Goal: Information Seeking & Learning: Learn about a topic

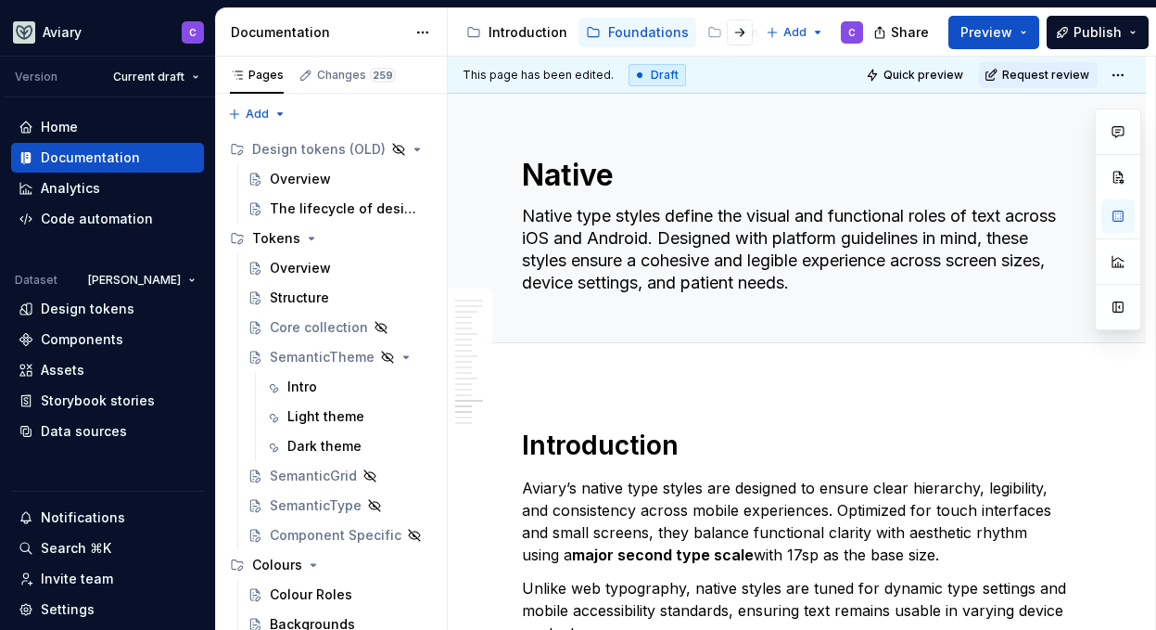
scroll to position [6200, 0]
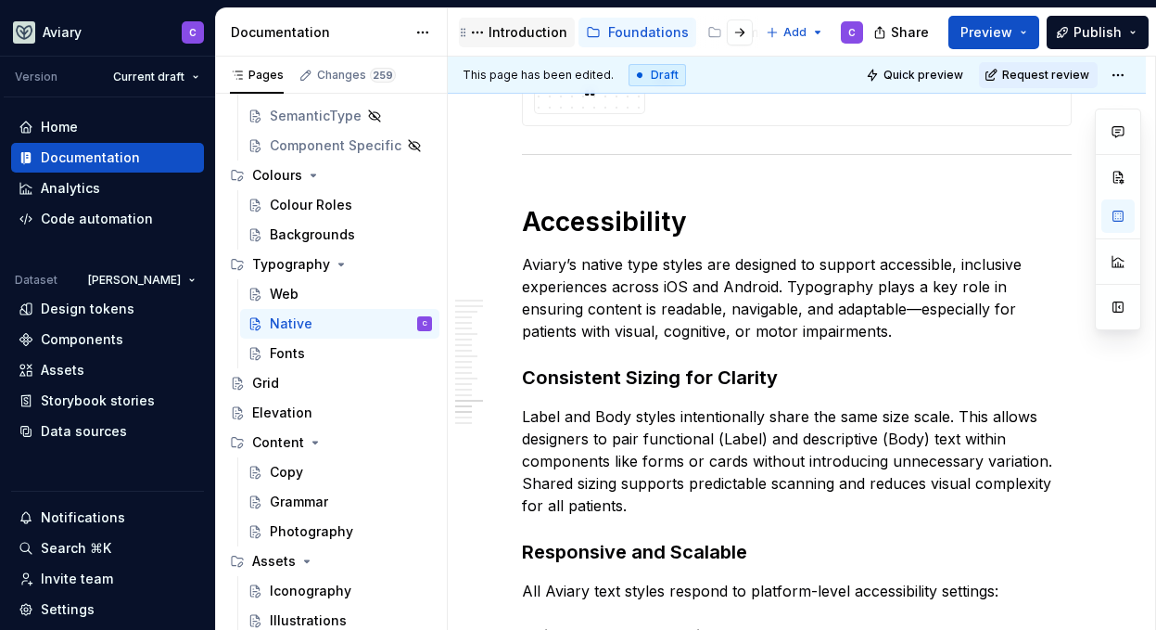
click at [516, 32] on div "Introduction" at bounding box center [528, 32] width 79 height 19
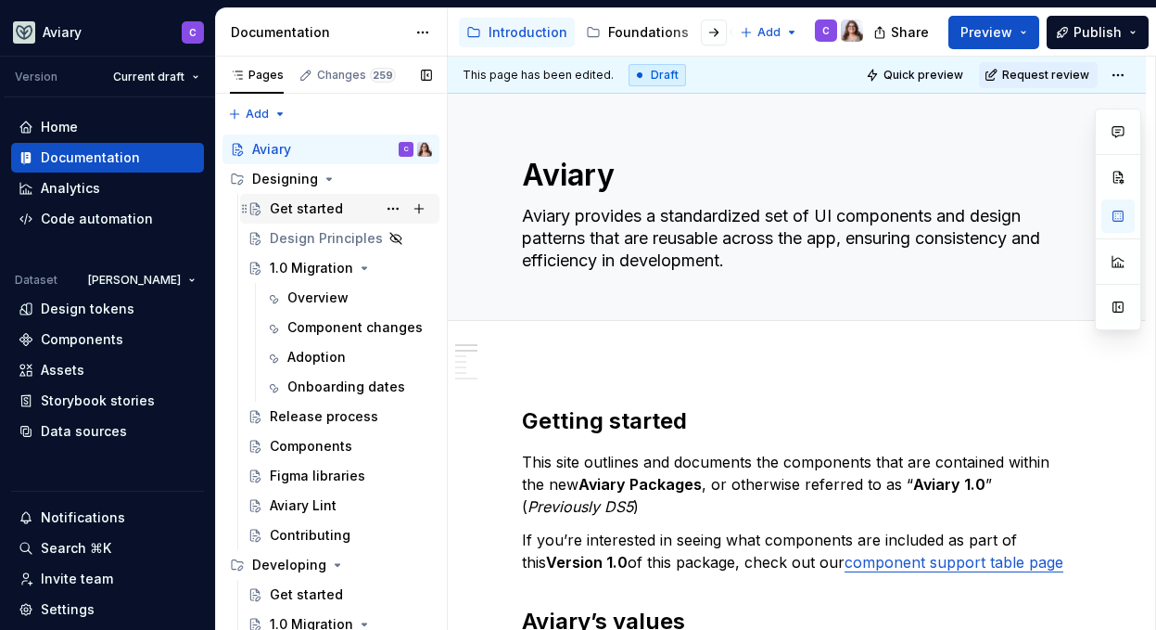
click at [333, 217] on div "Get started" at bounding box center [306, 208] width 73 height 19
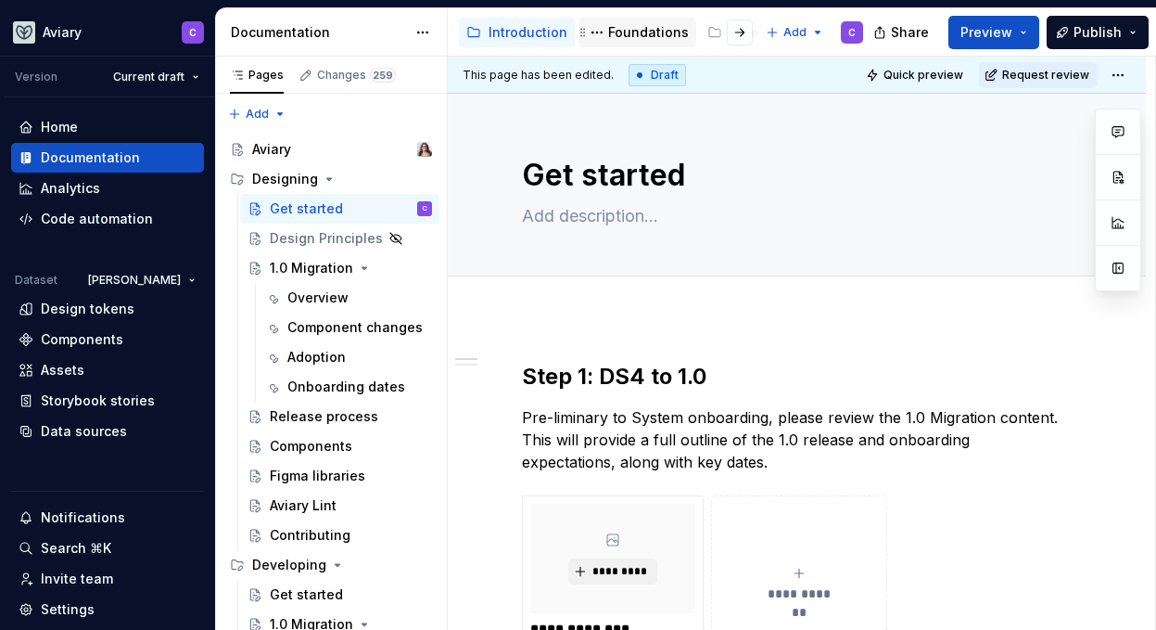
click at [631, 29] on div "Foundations" at bounding box center [648, 32] width 81 height 19
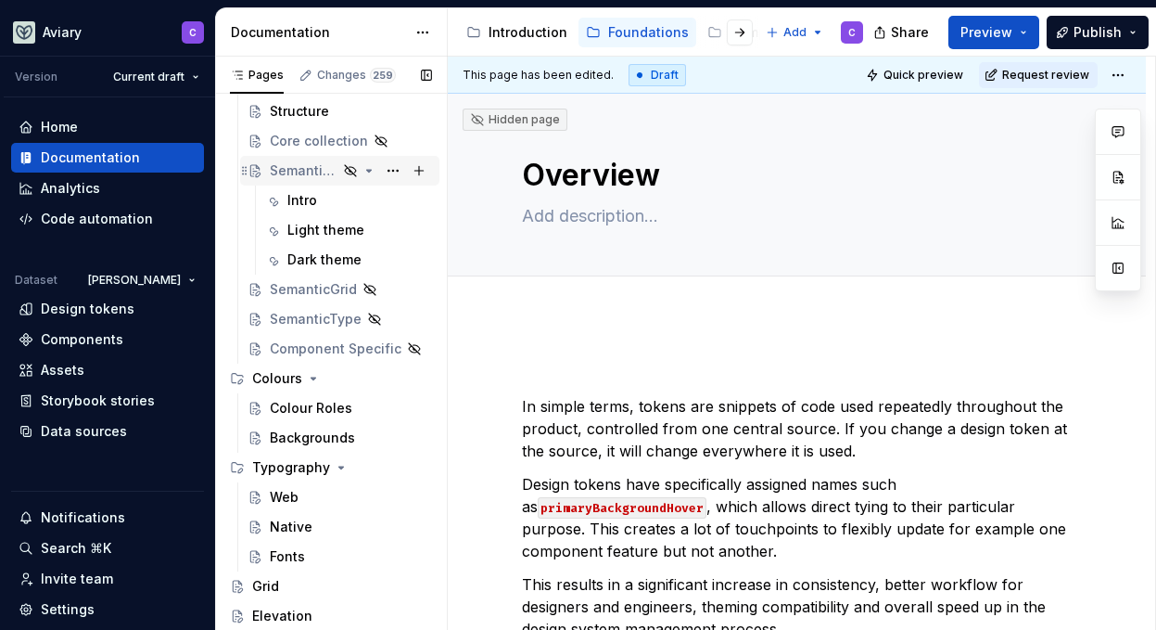
scroll to position [185, 0]
click at [317, 529] on div "Native" at bounding box center [351, 529] width 162 height 26
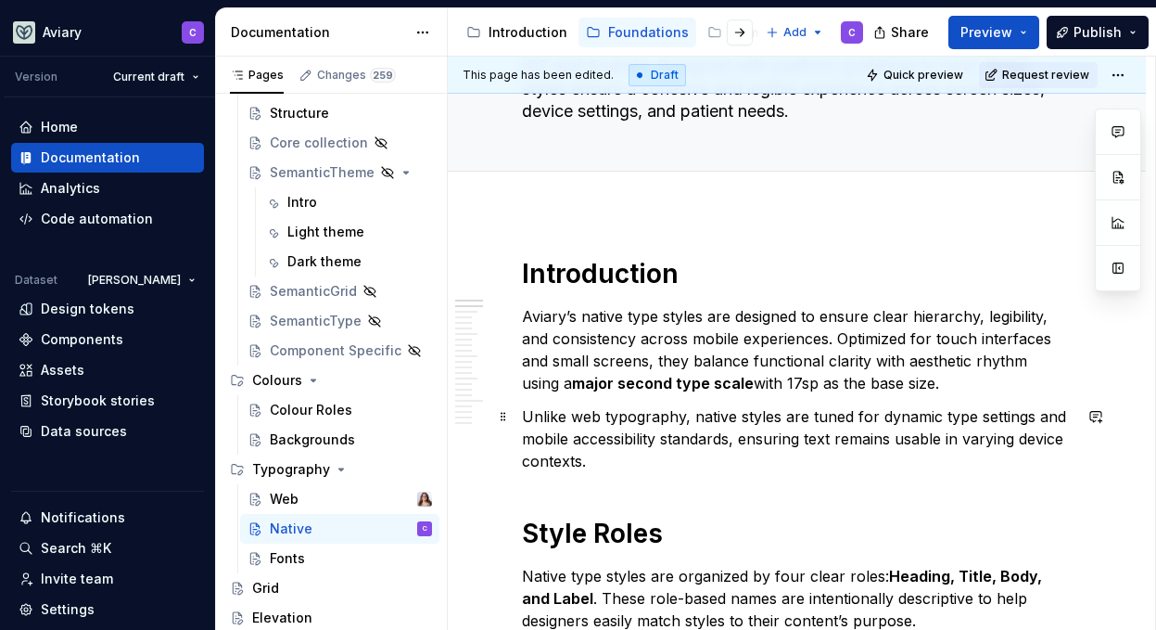
scroll to position [171, 0]
click at [278, 465] on div "Typography" at bounding box center [291, 469] width 78 height 19
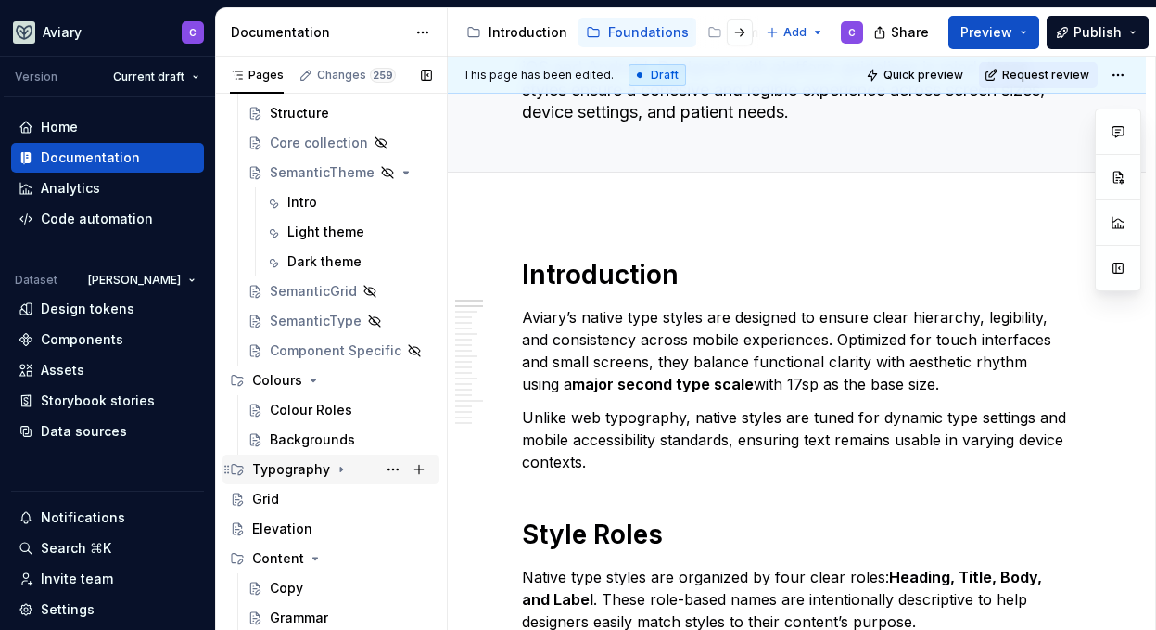
click at [279, 465] on div "Typography" at bounding box center [291, 469] width 78 height 19
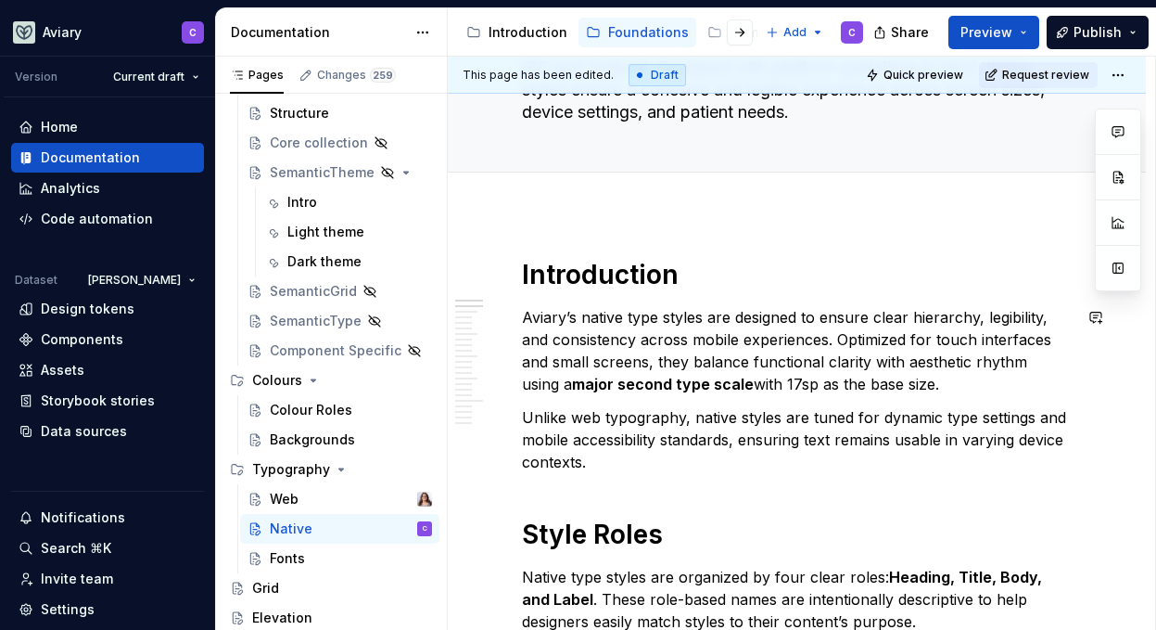
scroll to position [0, 0]
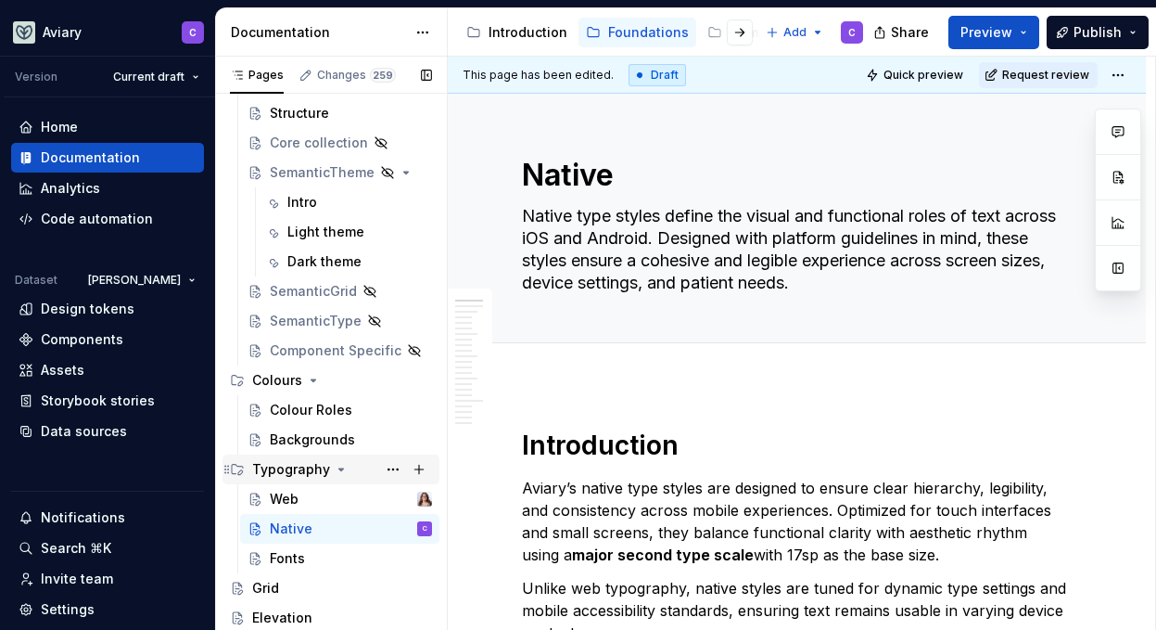
click at [286, 466] on div "Typography" at bounding box center [291, 469] width 78 height 19
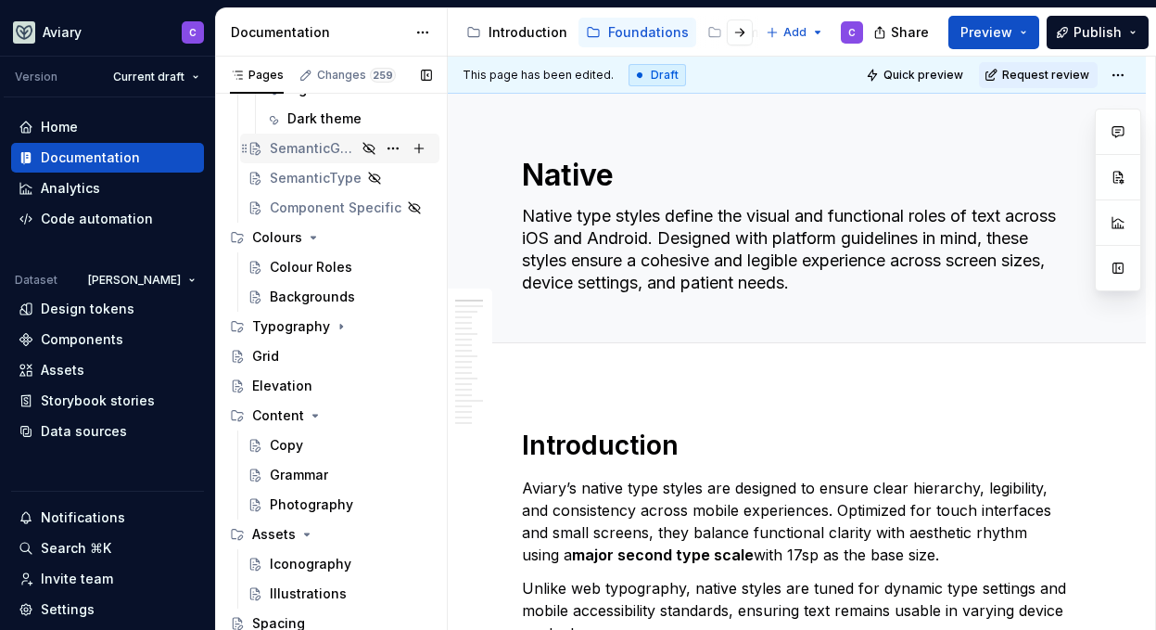
scroll to position [333, 0]
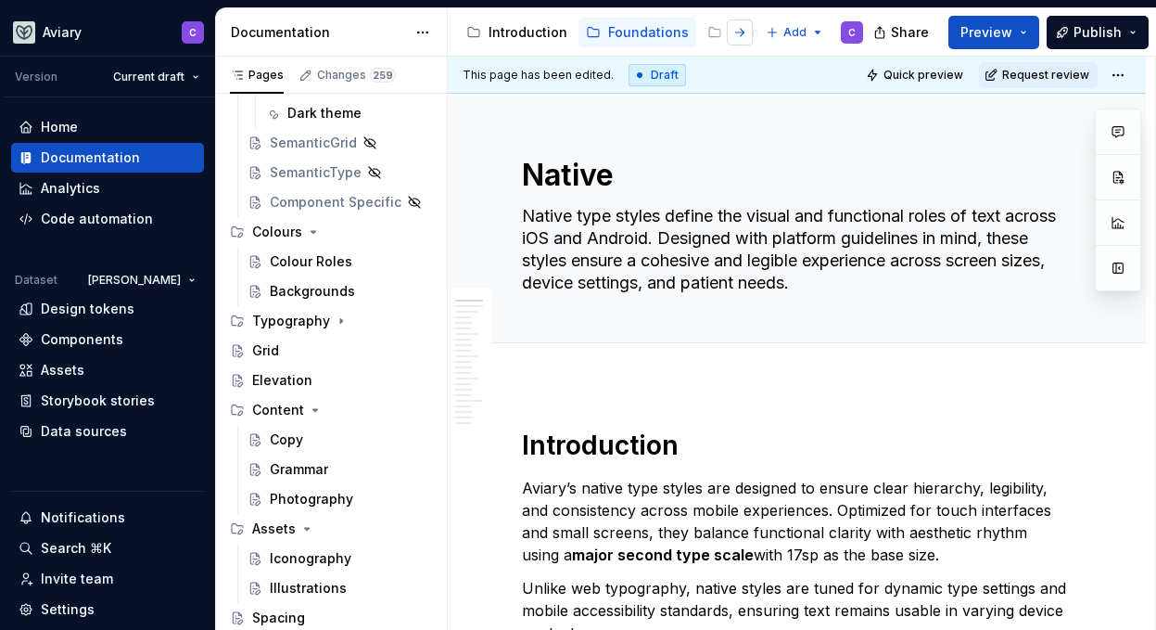
click at [743, 35] on button "button" at bounding box center [740, 32] width 26 height 26
click at [472, 32] on button "button" at bounding box center [476, 32] width 26 height 26
click at [734, 37] on button "button" at bounding box center [740, 32] width 26 height 26
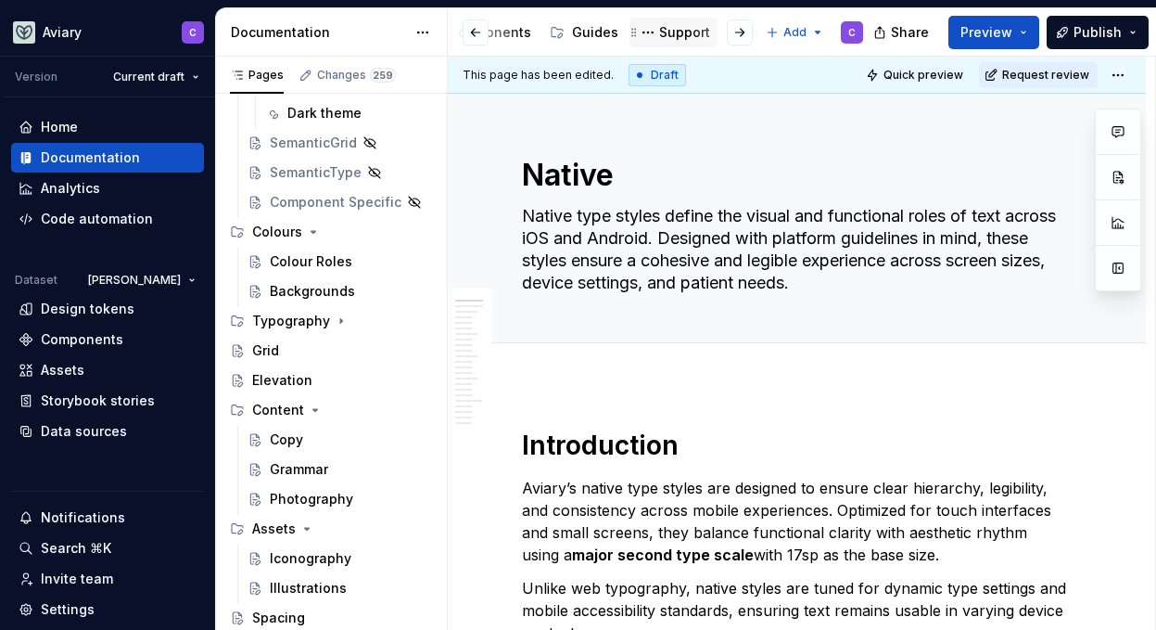
scroll to position [0, 307]
click at [476, 38] on button "button" at bounding box center [476, 32] width 26 height 26
click at [720, 34] on div at bounding box center [725, 32] width 70 height 33
click at [719, 32] on div at bounding box center [725, 32] width 70 height 33
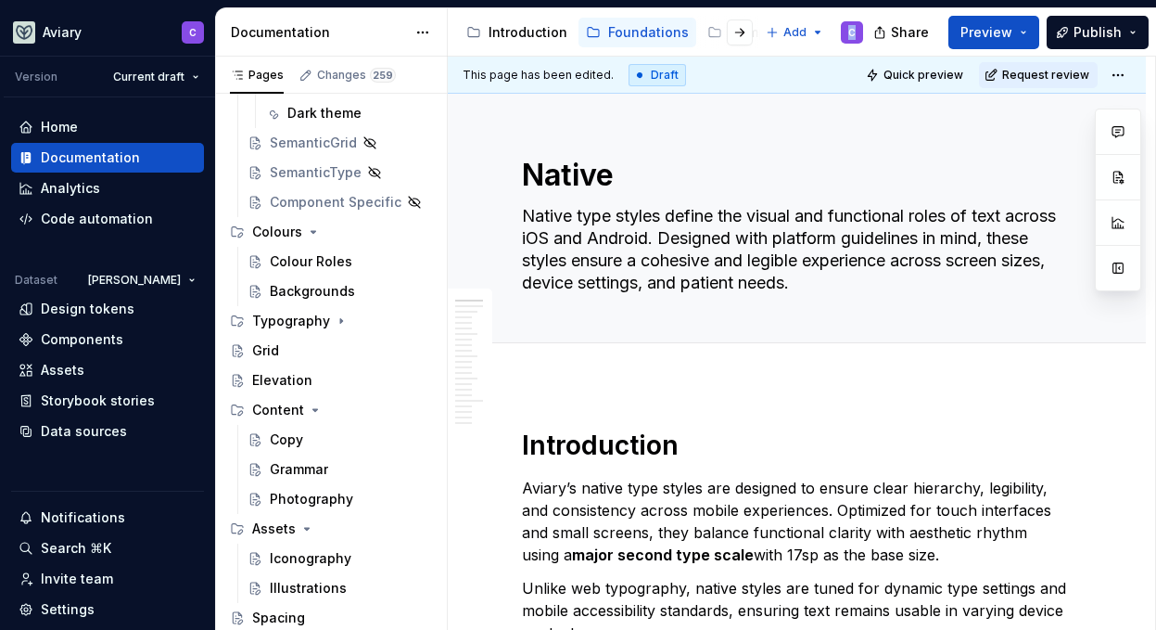
click at [719, 32] on div at bounding box center [725, 32] width 70 height 33
click at [746, 35] on button "button" at bounding box center [740, 32] width 26 height 26
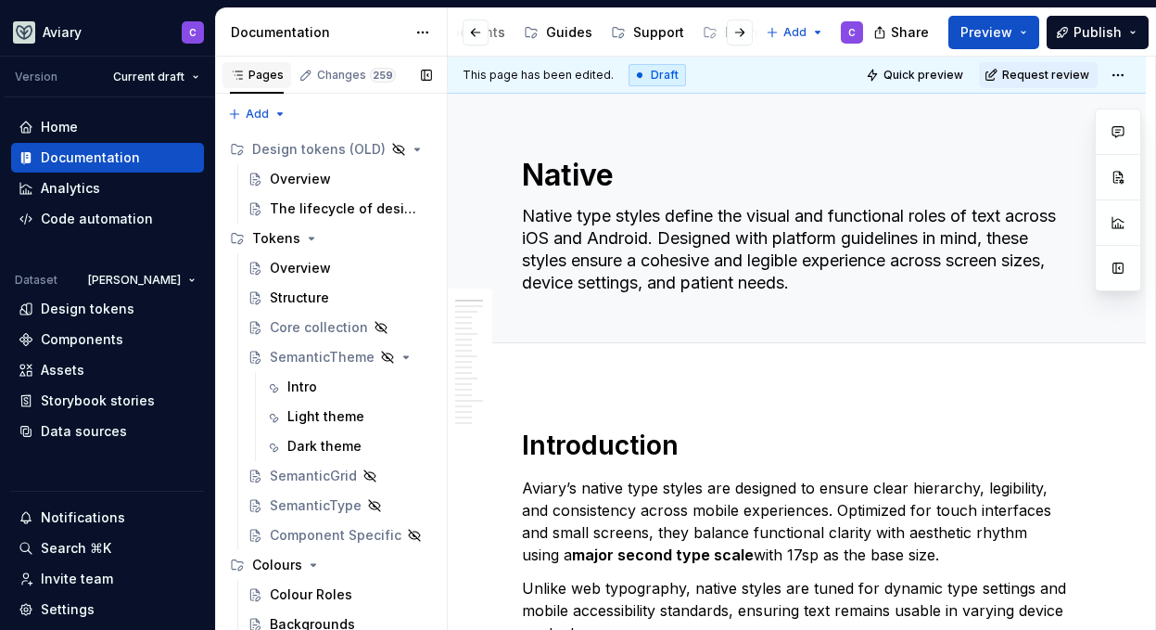
click at [257, 75] on div "Pages" at bounding box center [257, 75] width 54 height 15
click at [476, 30] on button "button" at bounding box center [476, 32] width 26 height 26
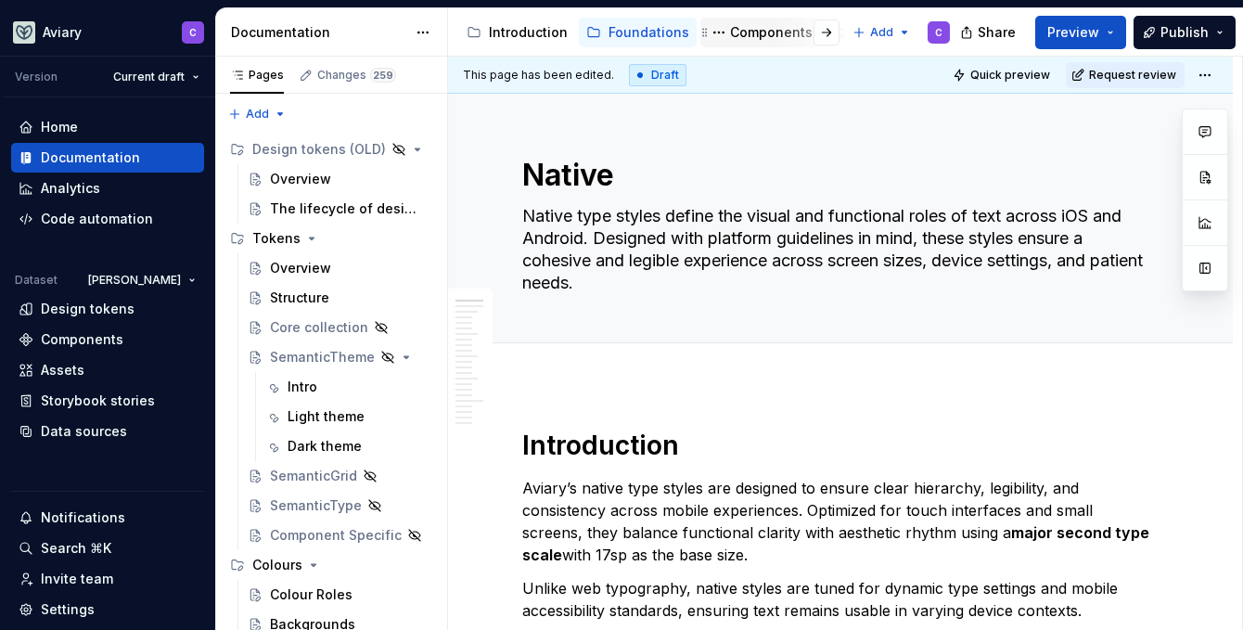
click at [771, 38] on div "Components" at bounding box center [771, 32] width 83 height 19
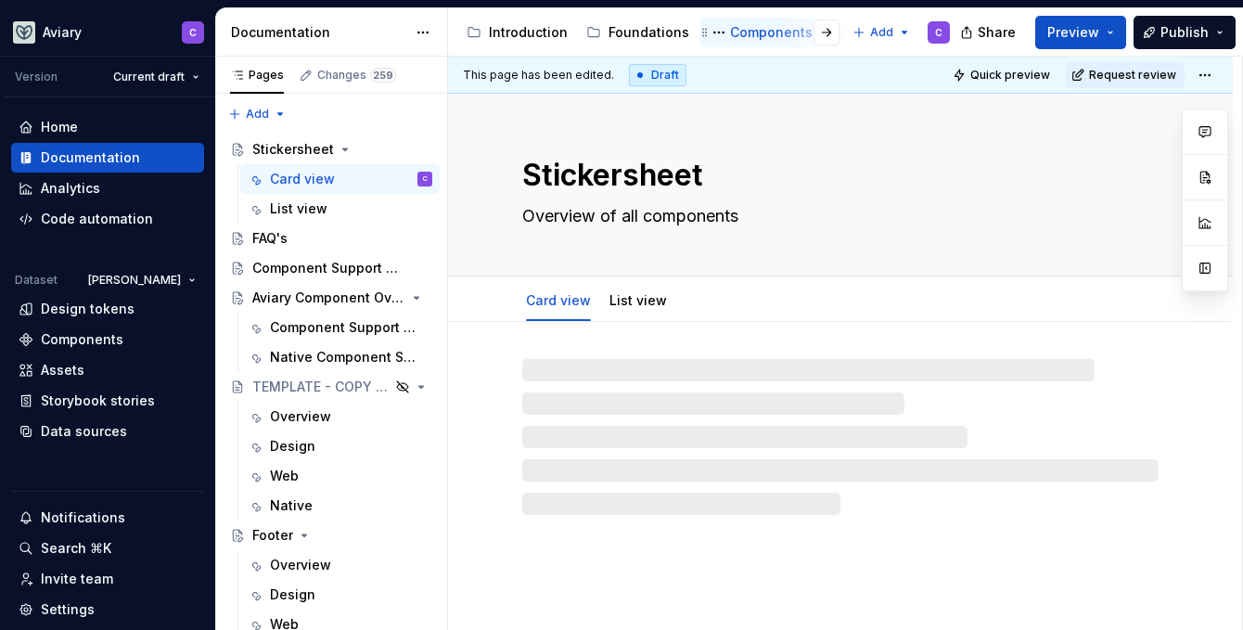
click at [768, 33] on div "Components" at bounding box center [771, 32] width 83 height 19
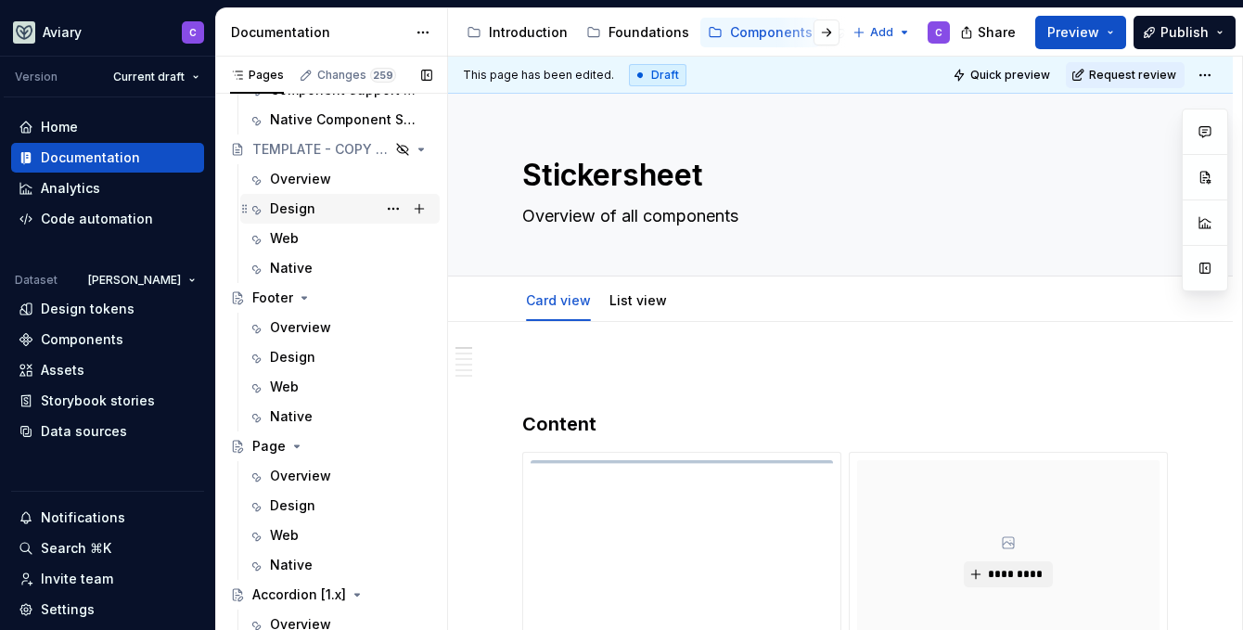
scroll to position [378, 0]
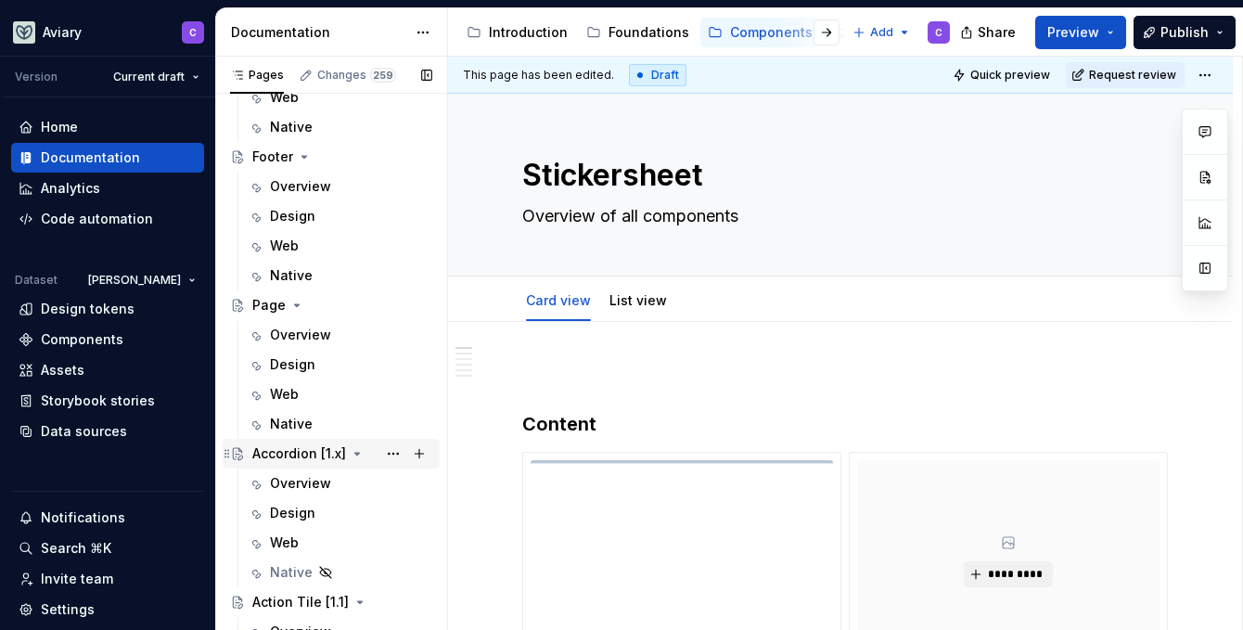
click at [283, 450] on div "Accordion [1.x]" at bounding box center [299, 453] width 94 height 19
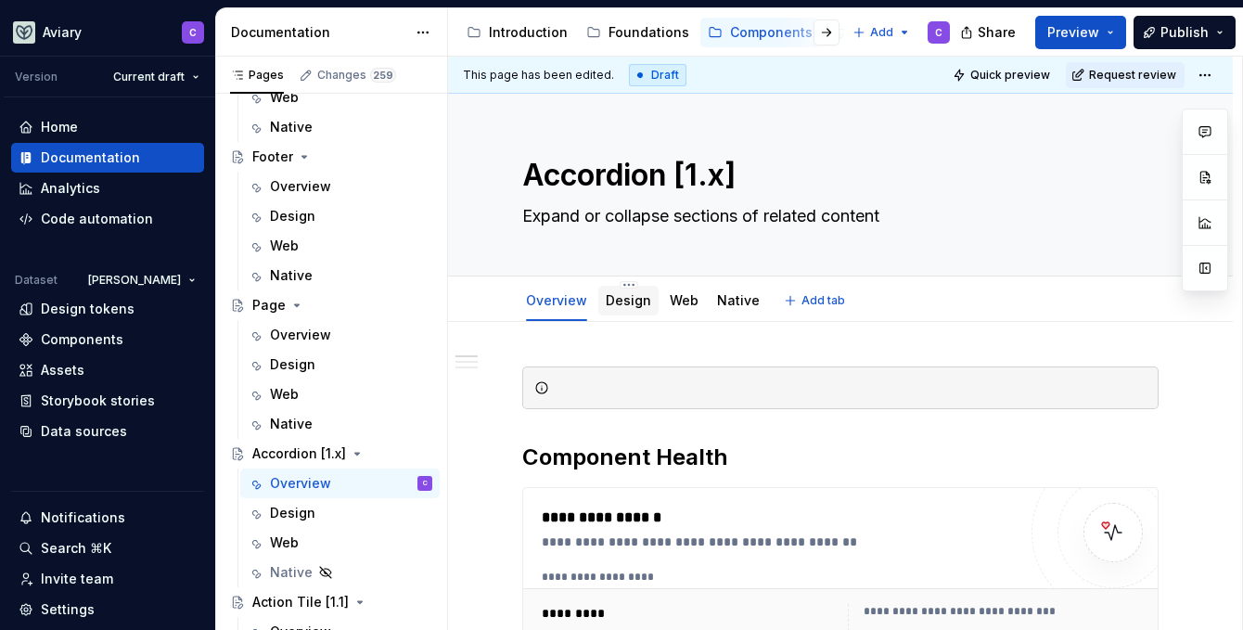
click at [620, 302] on link "Design" at bounding box center [627, 300] width 45 height 16
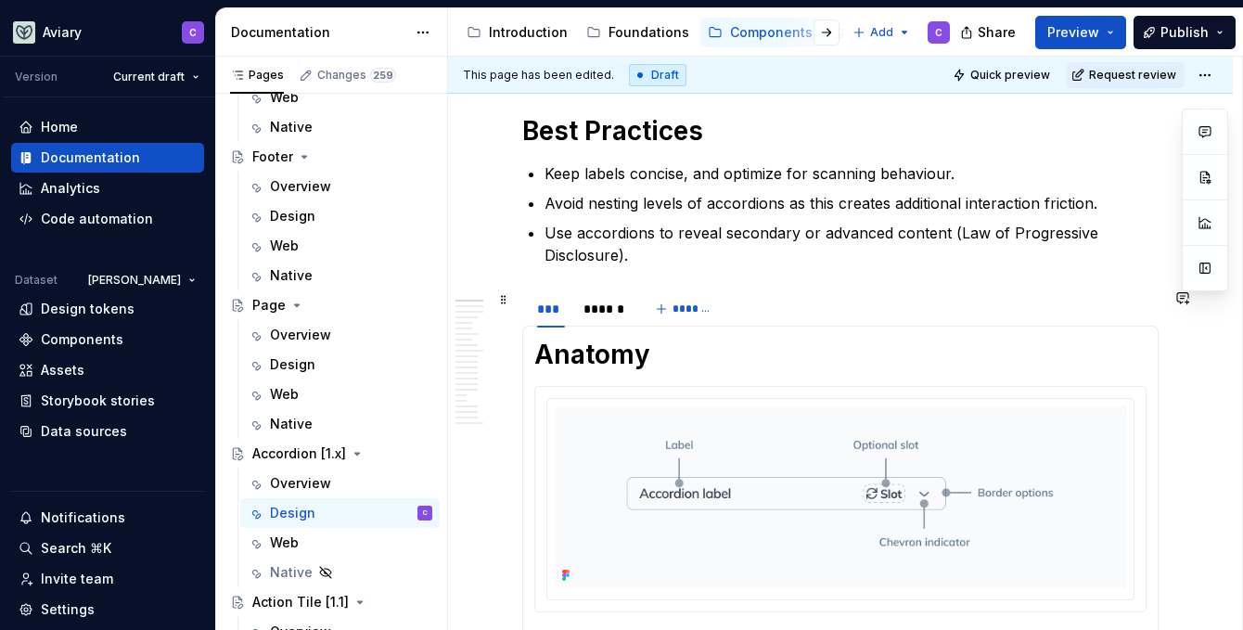
scroll to position [287, 0]
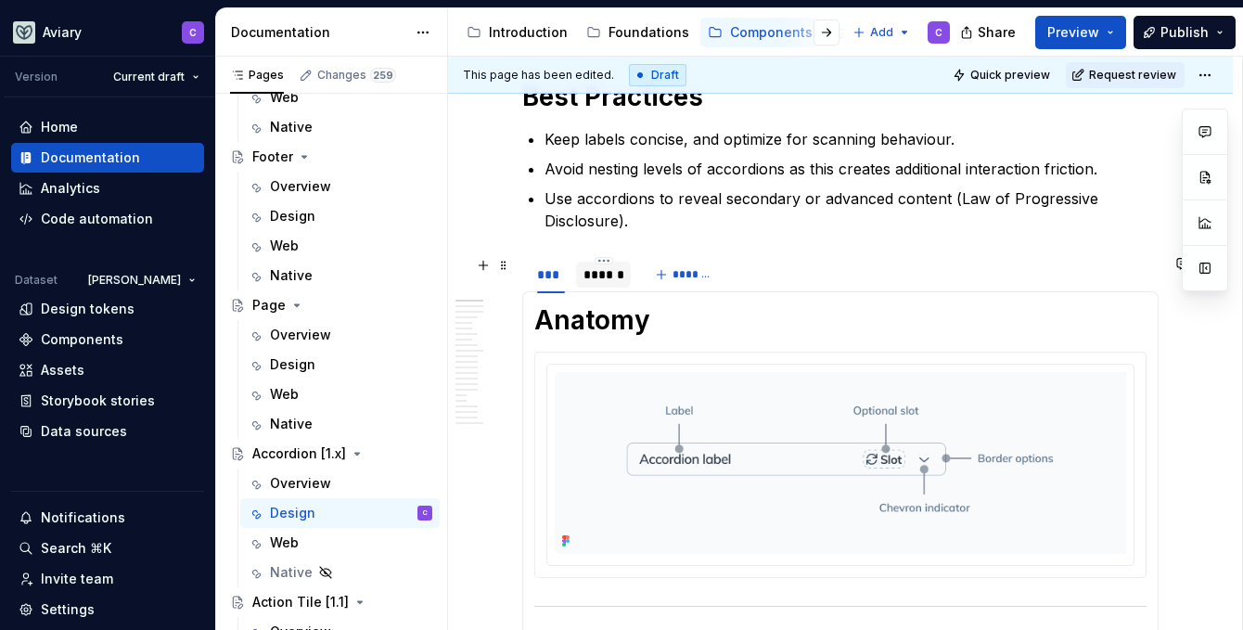
click at [601, 279] on div "******" at bounding box center [603, 274] width 40 height 19
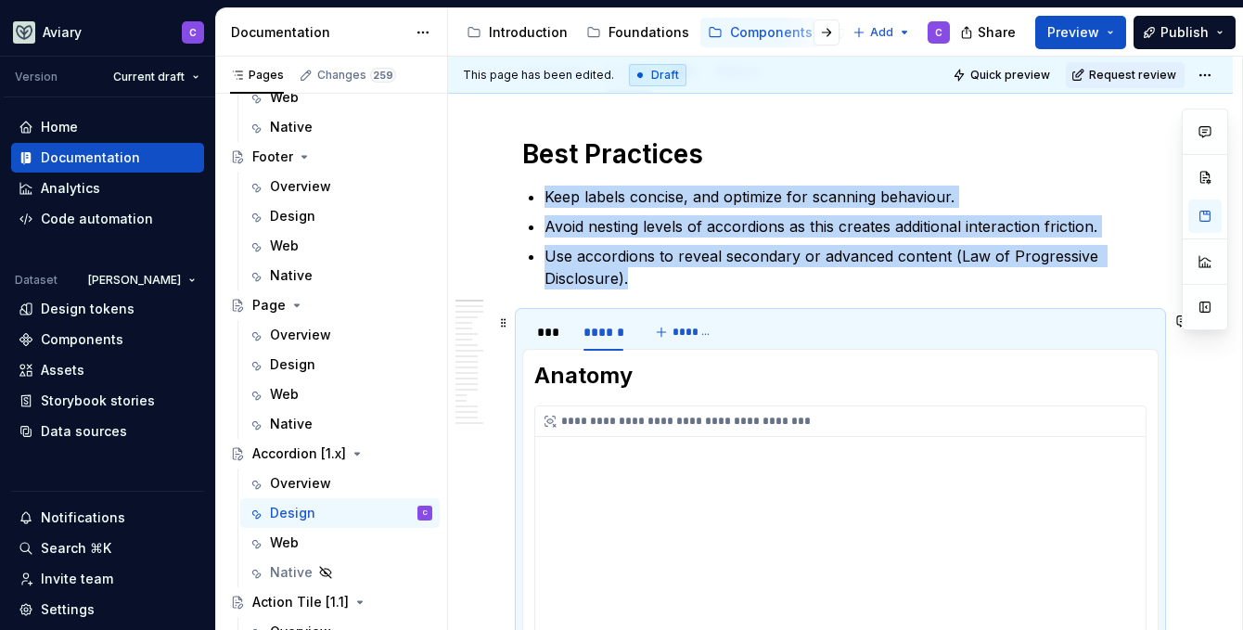
scroll to position [261, 0]
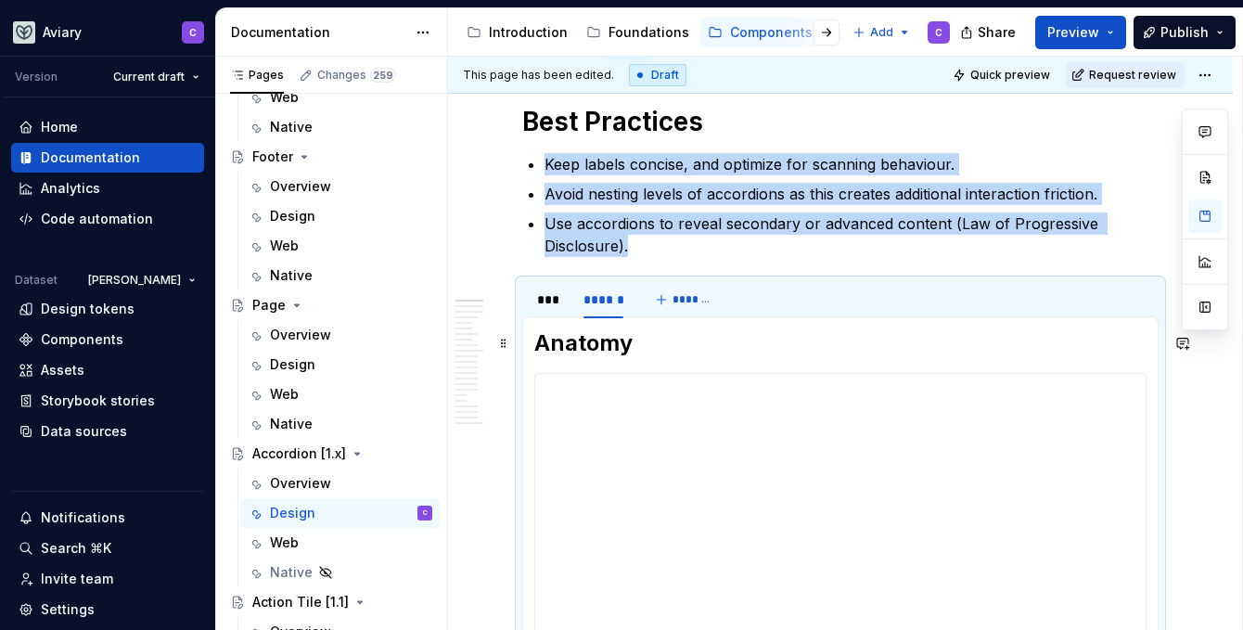
click at [540, 339] on h2 "Anatomy" at bounding box center [840, 343] width 612 height 30
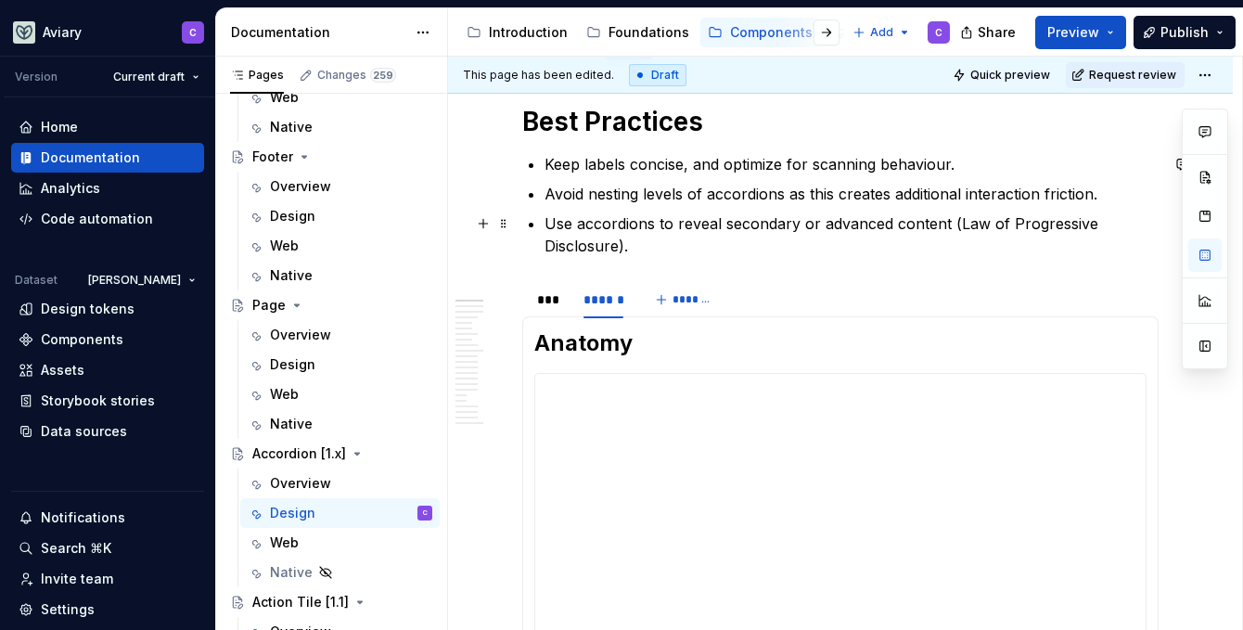
click at [653, 248] on p "Use accordions to reveal secondary or advanced content (Law of Progressive Disc…" at bounding box center [851, 234] width 614 height 45
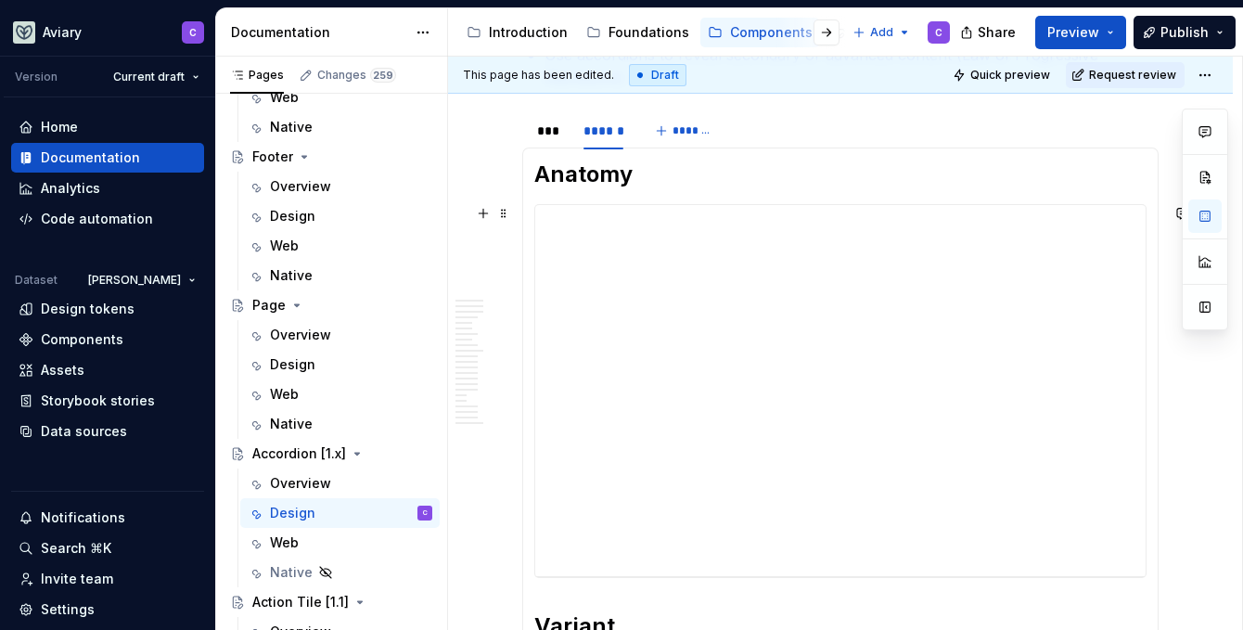
scroll to position [436, 0]
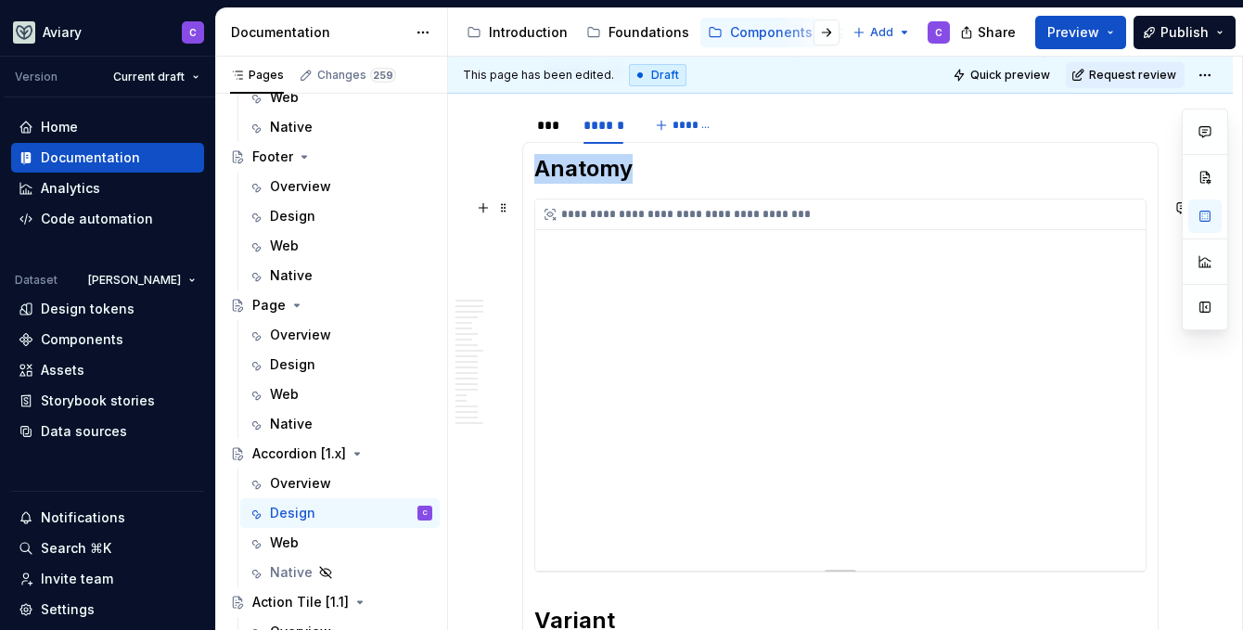
click at [768, 298] on div "**********" at bounding box center [840, 384] width 610 height 371
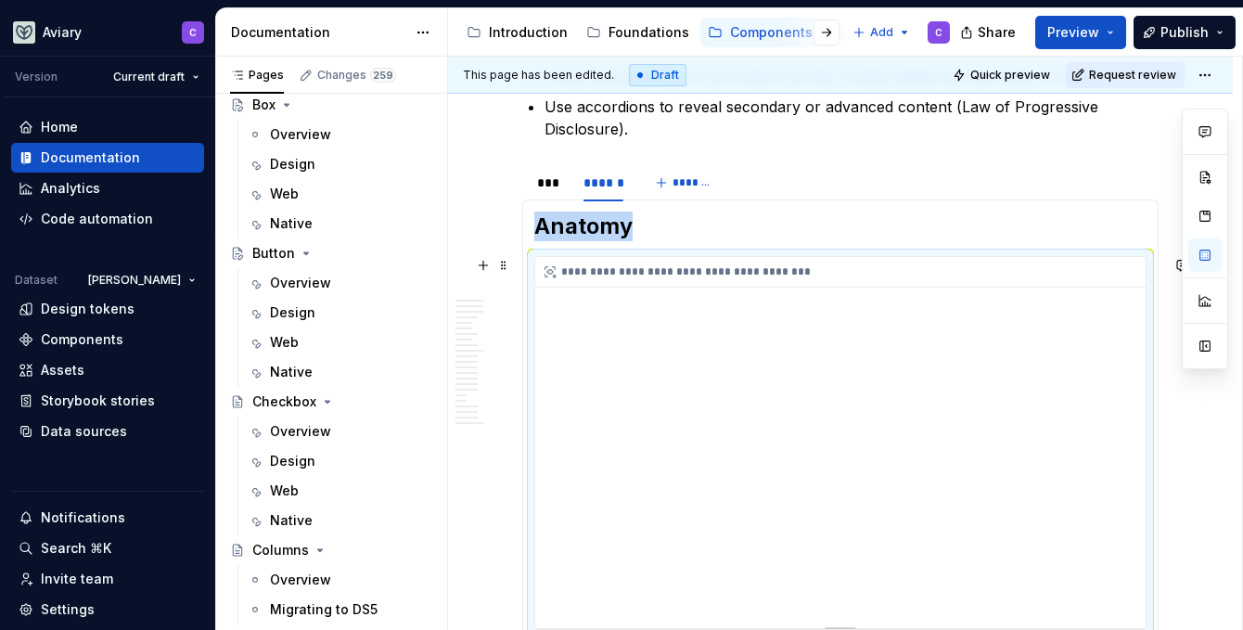
scroll to position [386, 0]
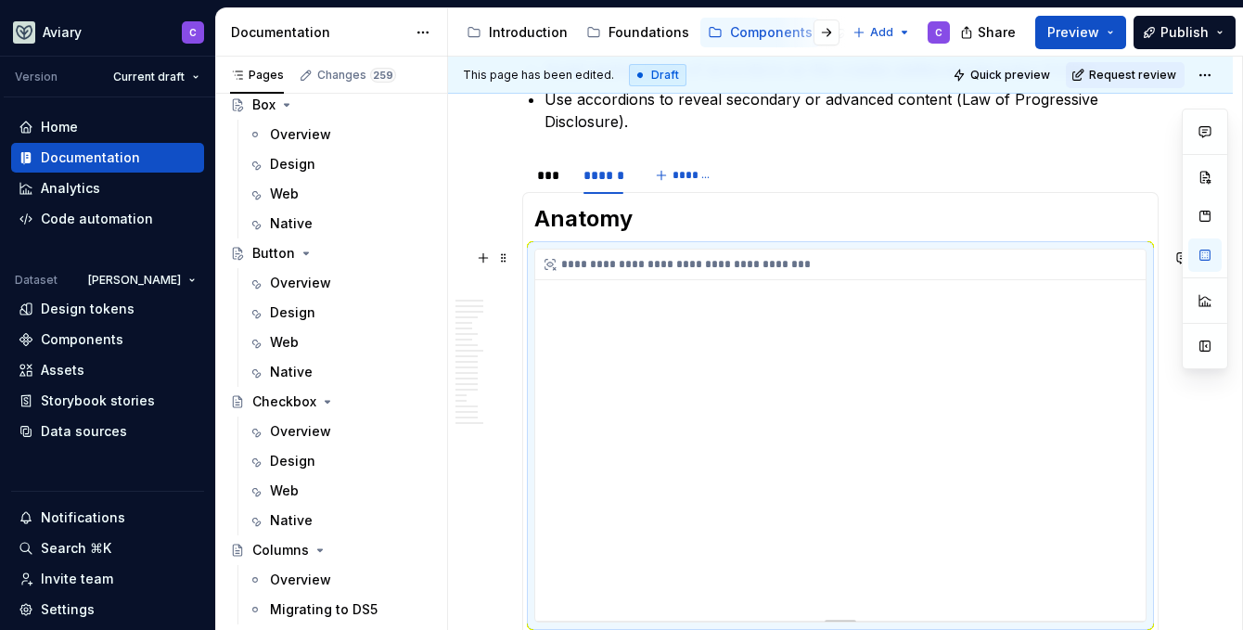
click at [780, 386] on div "**********" at bounding box center [840, 434] width 610 height 371
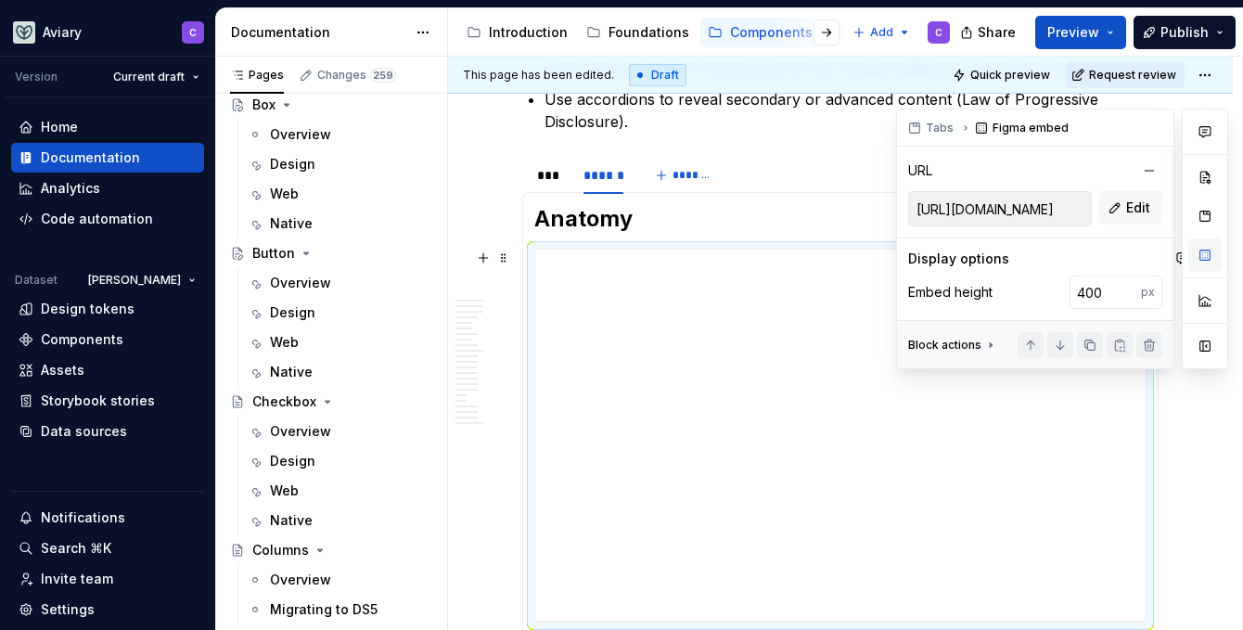
click at [1155, 249] on button "button" at bounding box center [1204, 254] width 33 height 33
click at [1155, 254] on button "button" at bounding box center [1204, 254] width 33 height 33
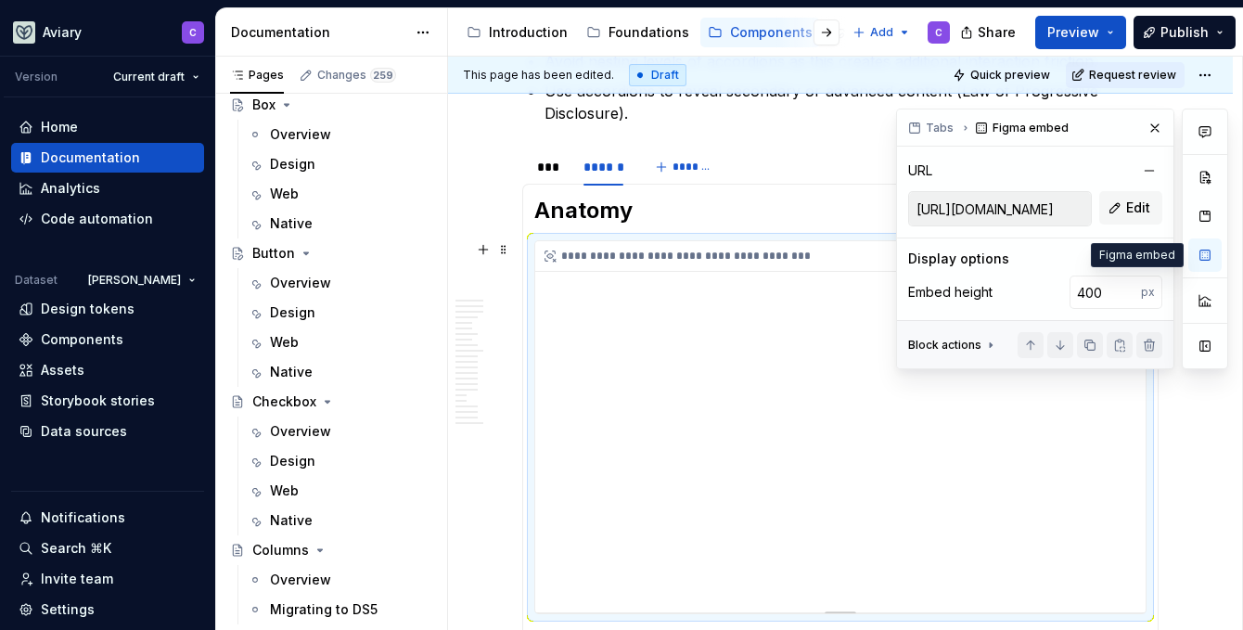
click at [1125, 541] on div "**********" at bounding box center [840, 426] width 610 height 371
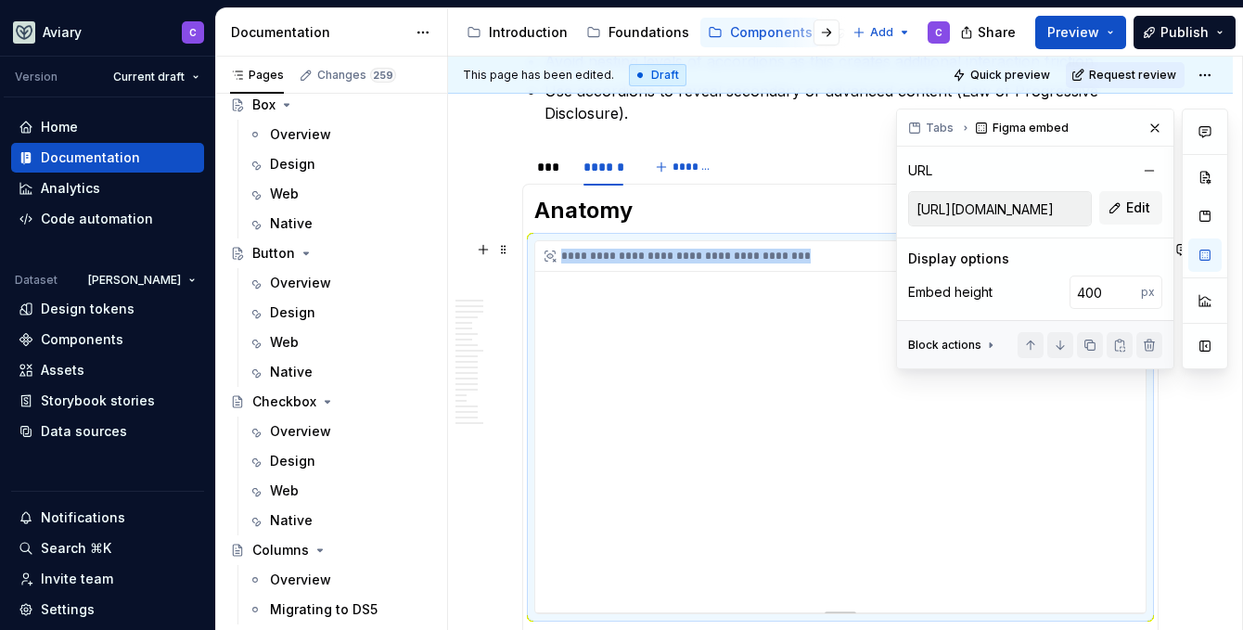
click at [1125, 541] on div "**********" at bounding box center [840, 426] width 610 height 371
click at [1125, 539] on div "**********" at bounding box center [840, 426] width 610 height 371
click at [1128, 542] on div "**********" at bounding box center [840, 426] width 610 height 371
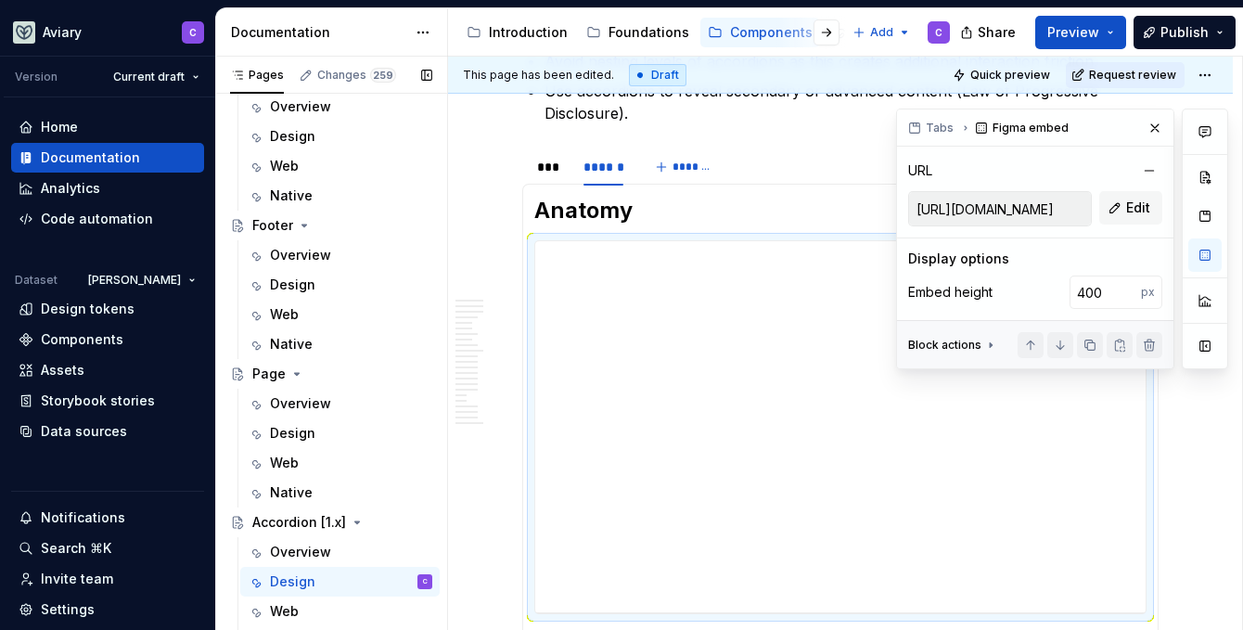
scroll to position [0, 0]
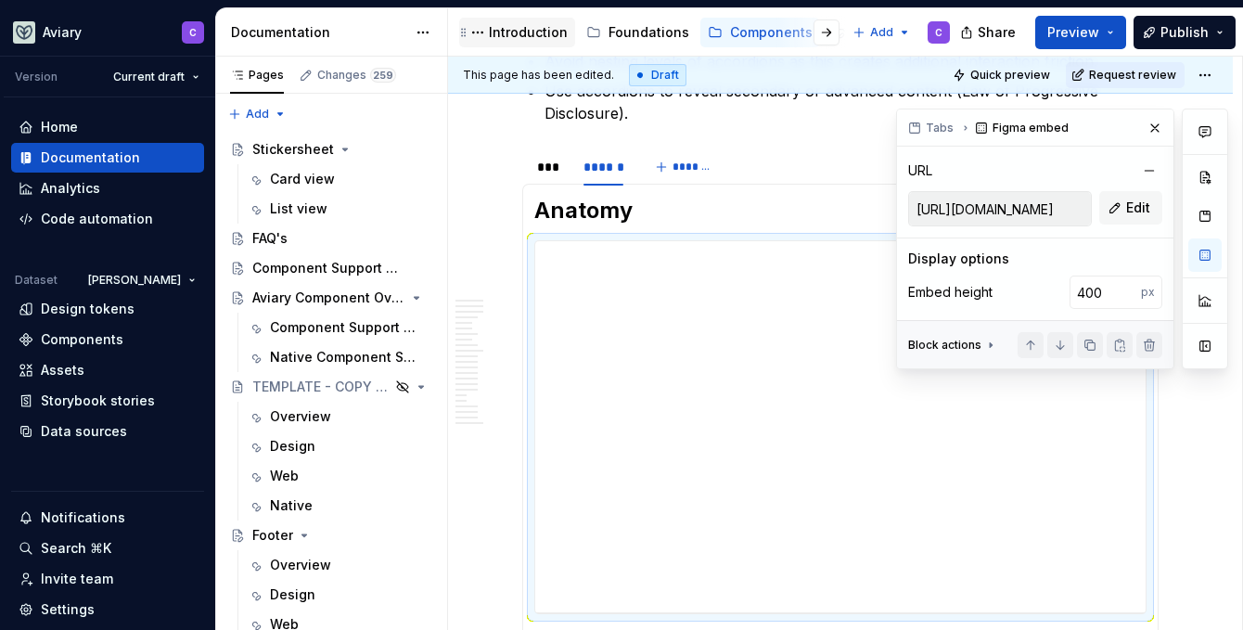
click at [538, 27] on div "Introduction" at bounding box center [528, 32] width 79 height 19
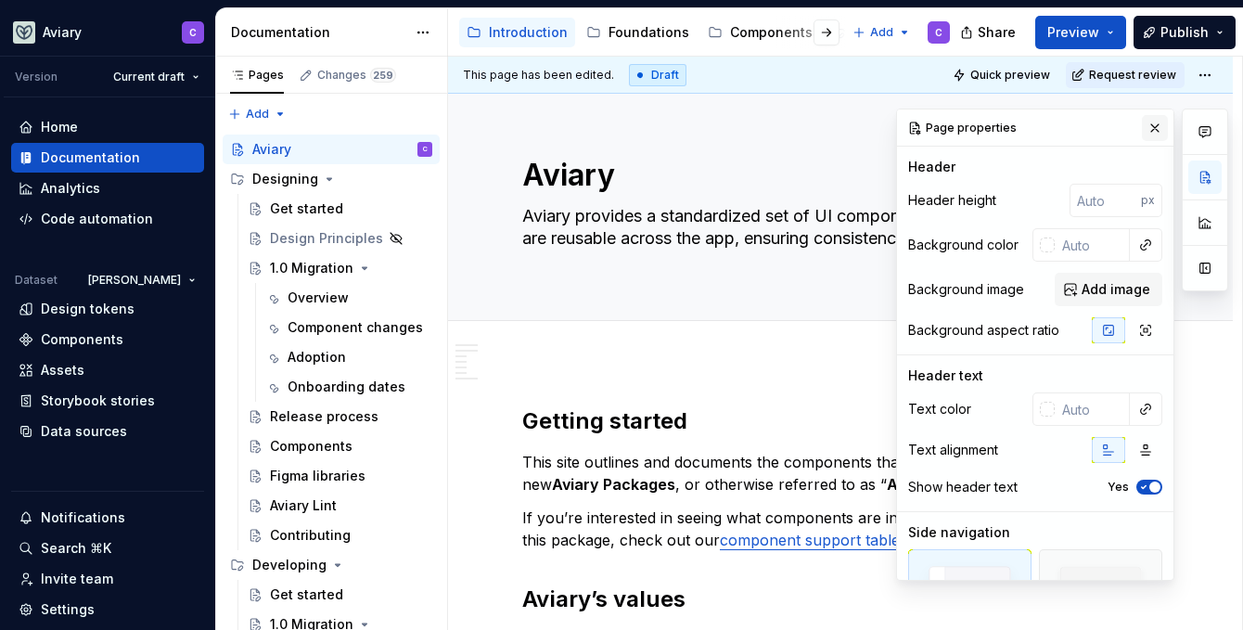
click at [1153, 126] on button "button" at bounding box center [1154, 128] width 26 height 26
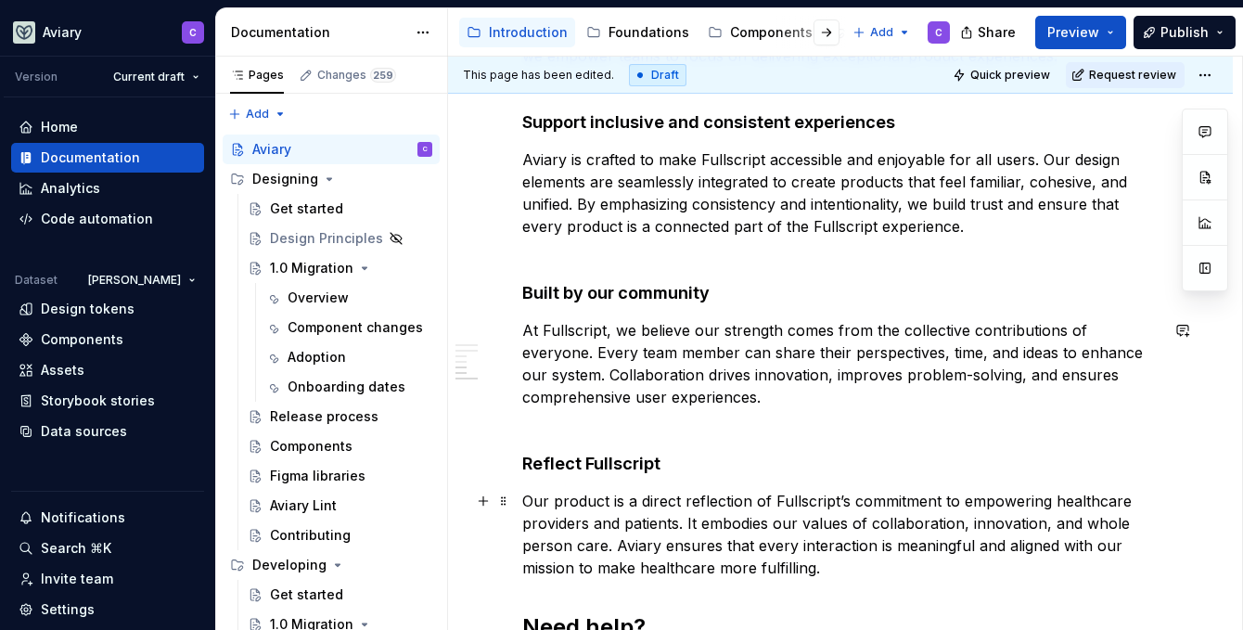
scroll to position [1021, 0]
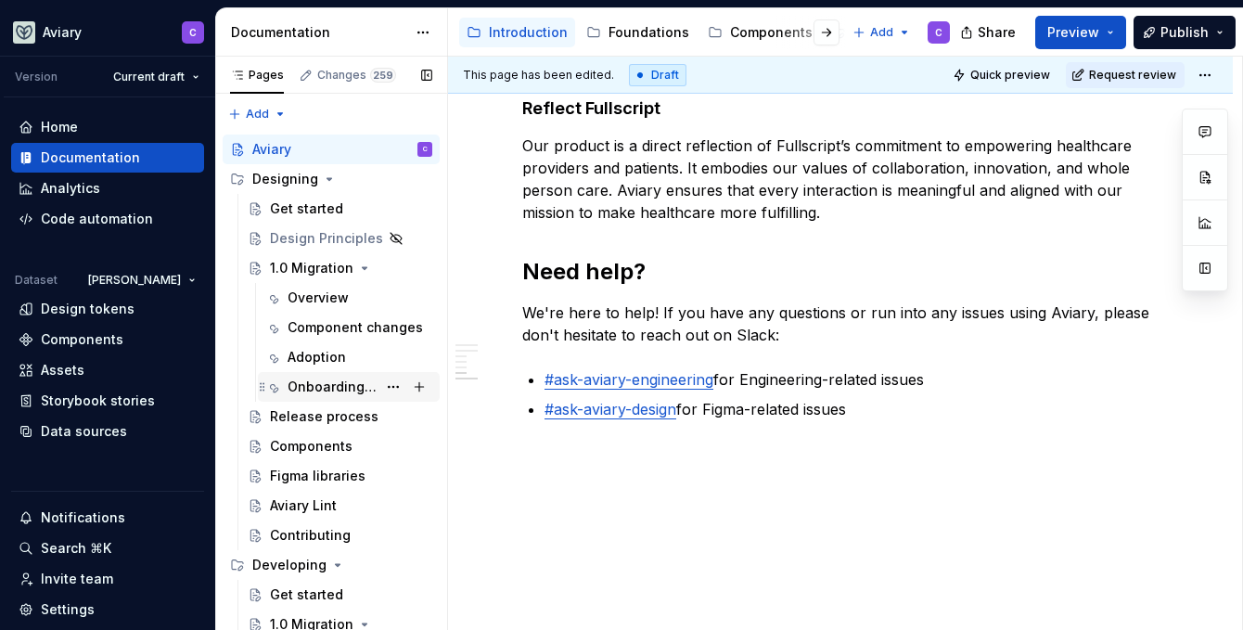
click at [329, 389] on div "Onboarding dates" at bounding box center [331, 386] width 89 height 19
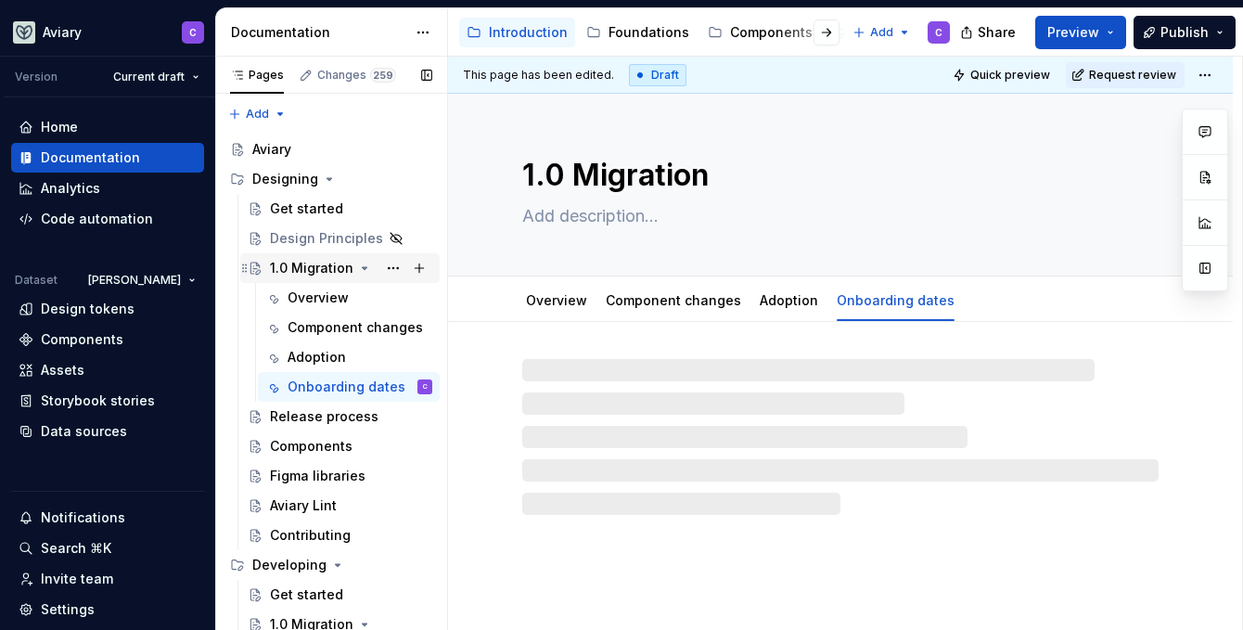
click at [316, 264] on div "1.0 Migration" at bounding box center [311, 268] width 83 height 19
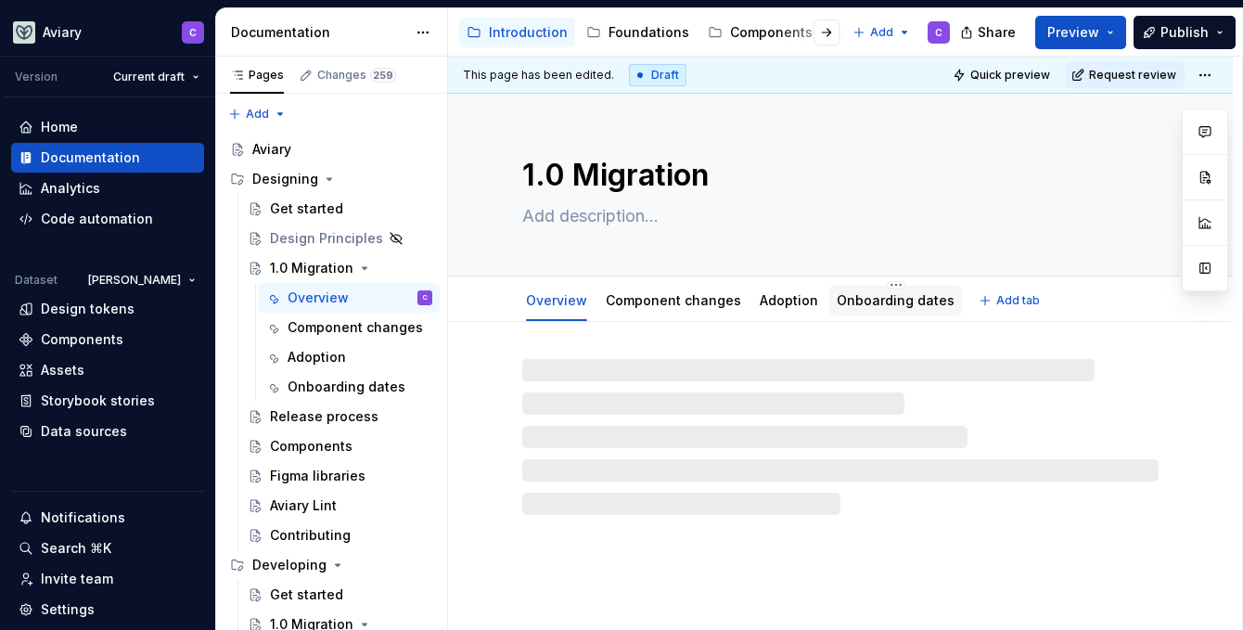
click at [857, 295] on link "Onboarding dates" at bounding box center [895, 300] width 118 height 16
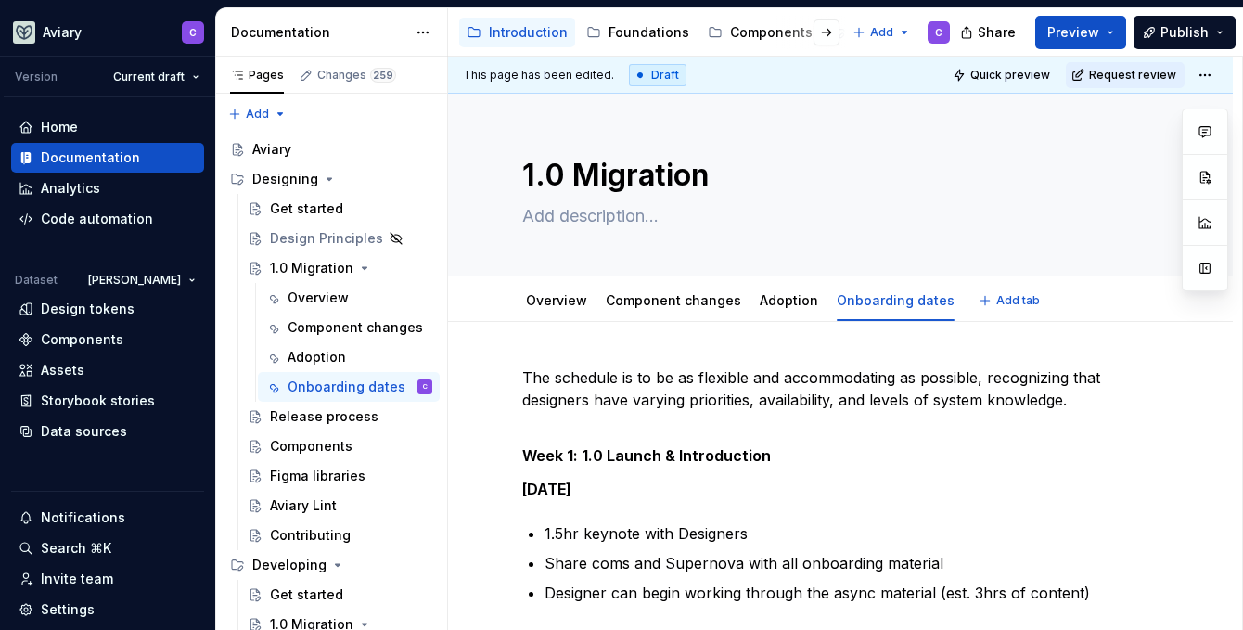
scroll to position [175, 0]
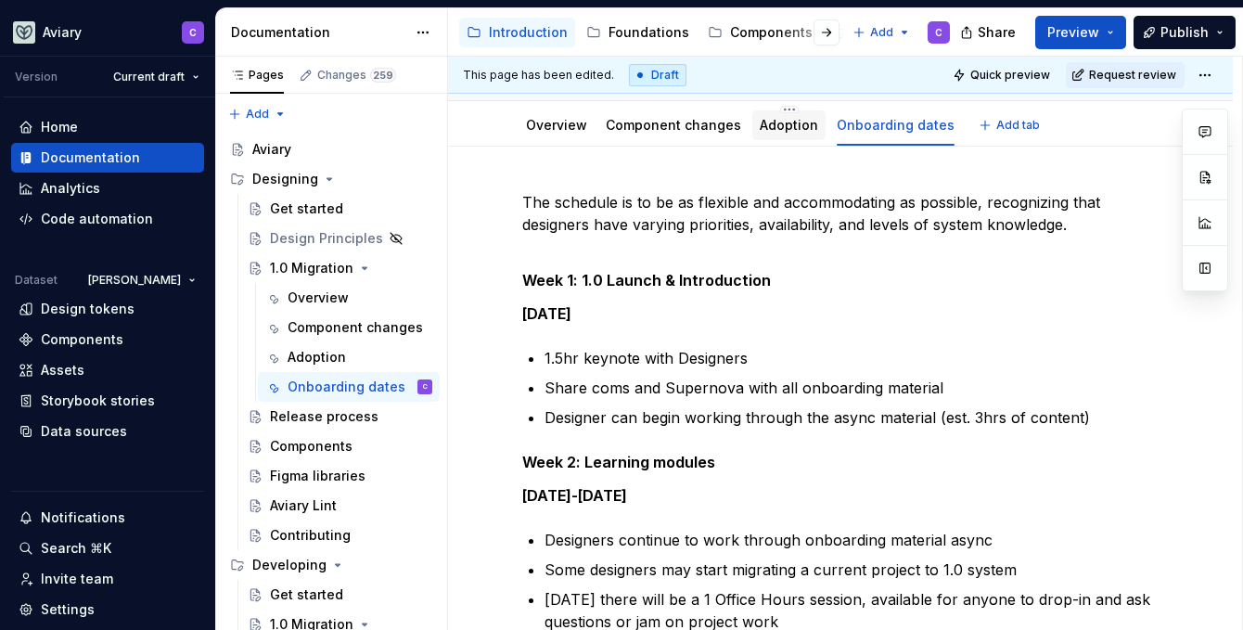
click at [779, 126] on link "Adoption" at bounding box center [788, 125] width 58 height 16
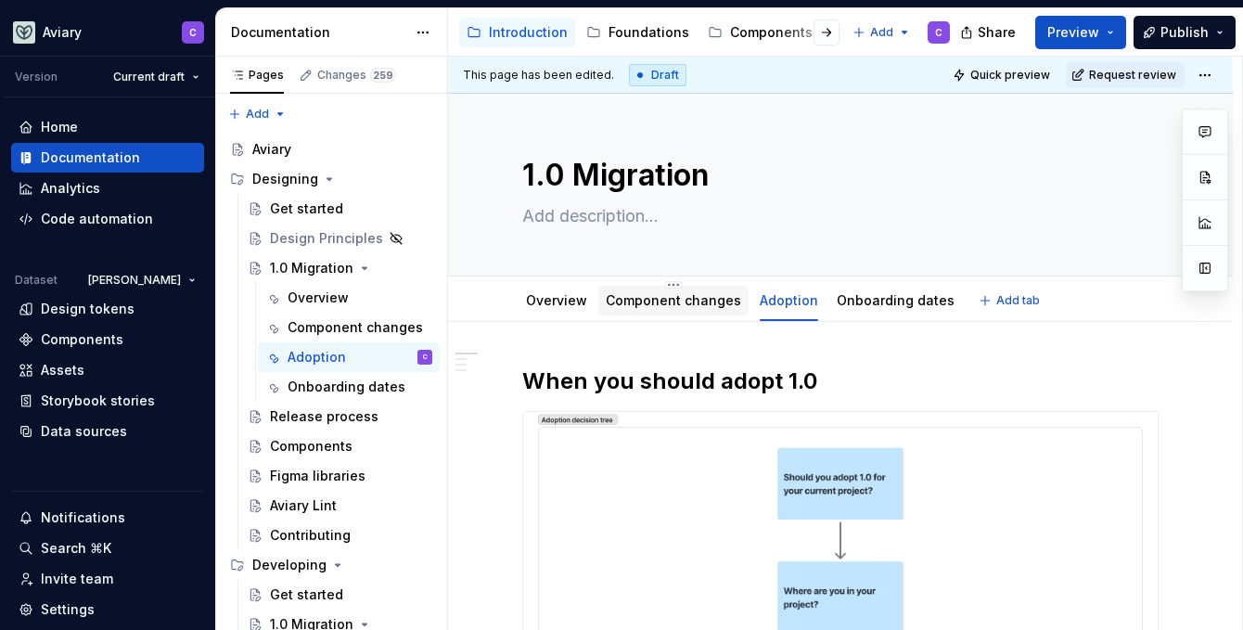
click at [688, 298] on link "Component changes" at bounding box center [672, 300] width 135 height 16
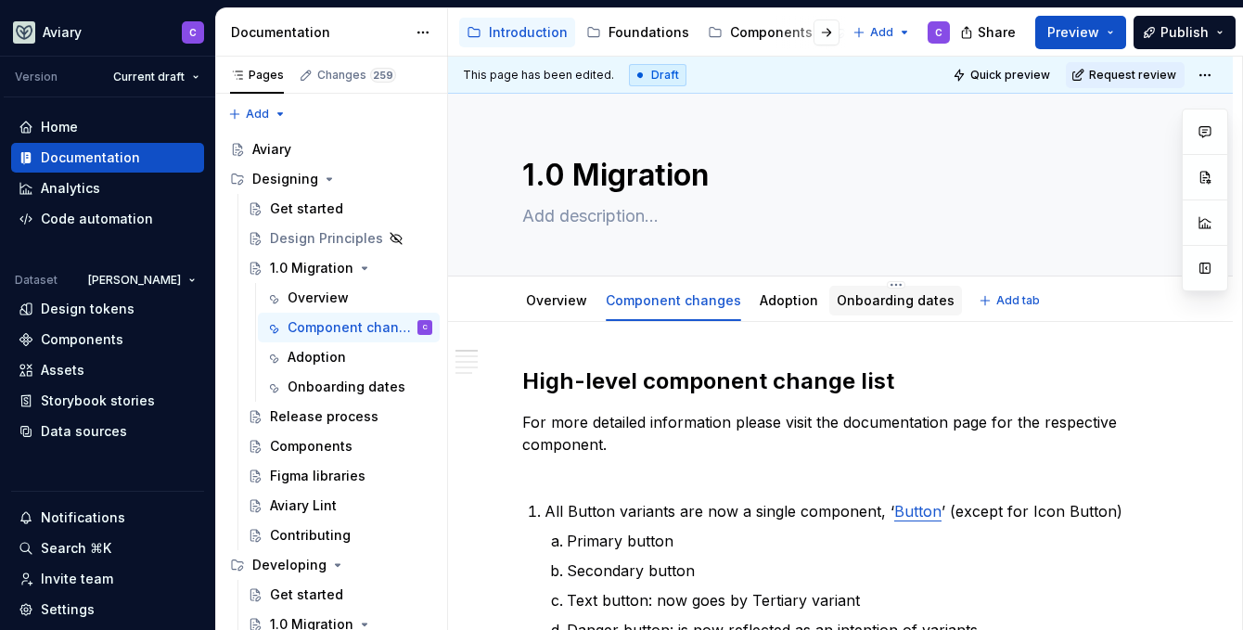
click at [911, 294] on link "Onboarding dates" at bounding box center [895, 300] width 118 height 16
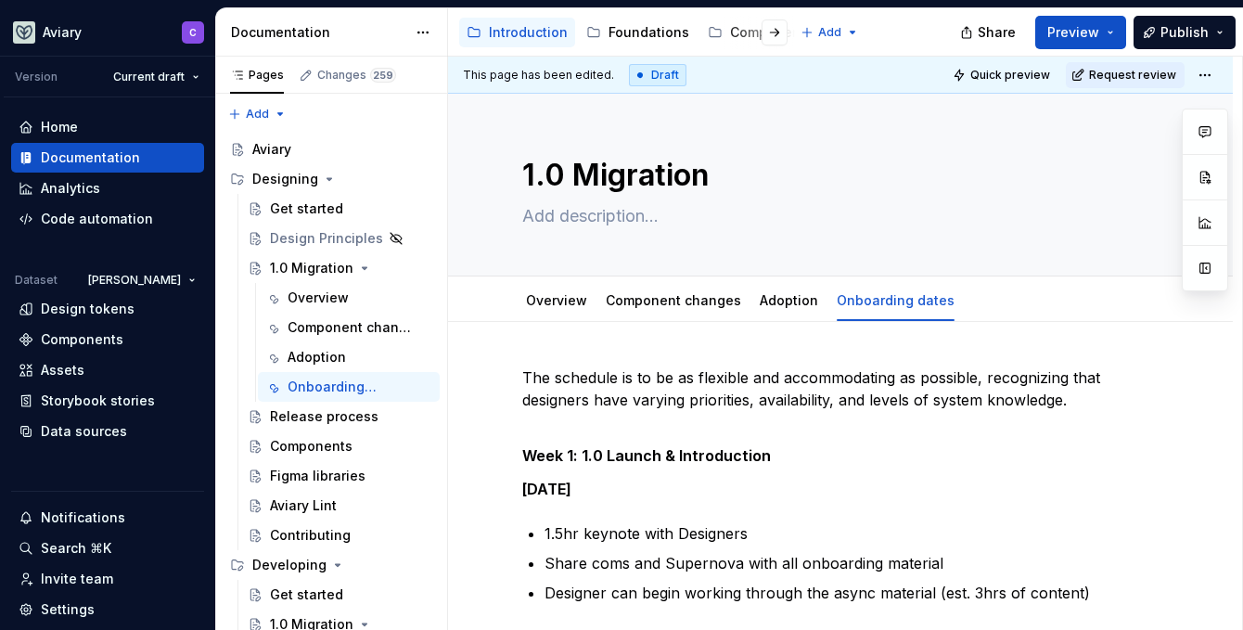
type textarea "*"
